Goal: Answer question/provide support

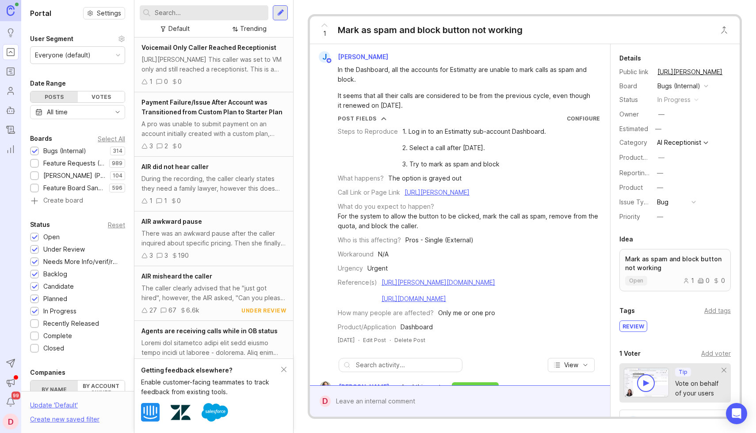
click at [687, 283] on icon at bounding box center [686, 281] width 6 height 6
click at [435, 191] on link "[URL][PERSON_NAME]" at bounding box center [436, 193] width 65 height 8
click at [429, 286] on link "https://smith.freshdesk.com/a/tickets/1426434" at bounding box center [438, 283] width 114 height 8
click at [384, 286] on link "https://smith.freshdesk.com/a/tickets/1426434" at bounding box center [438, 283] width 114 height 8
click at [385, 288] on div "https://smith.freshdesk.com/a/tickets/1426434" at bounding box center [438, 283] width 114 height 10
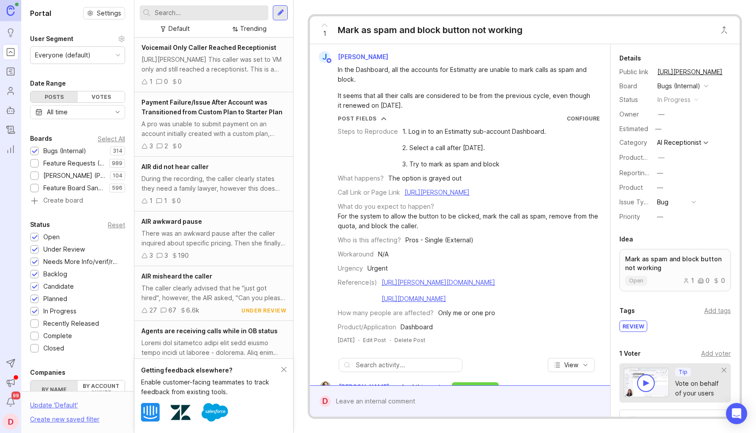
click at [391, 286] on link "https://smith.freshdesk.com/a/tickets/1426434" at bounding box center [438, 283] width 114 height 8
